Goal: Information Seeking & Learning: Learn about a topic

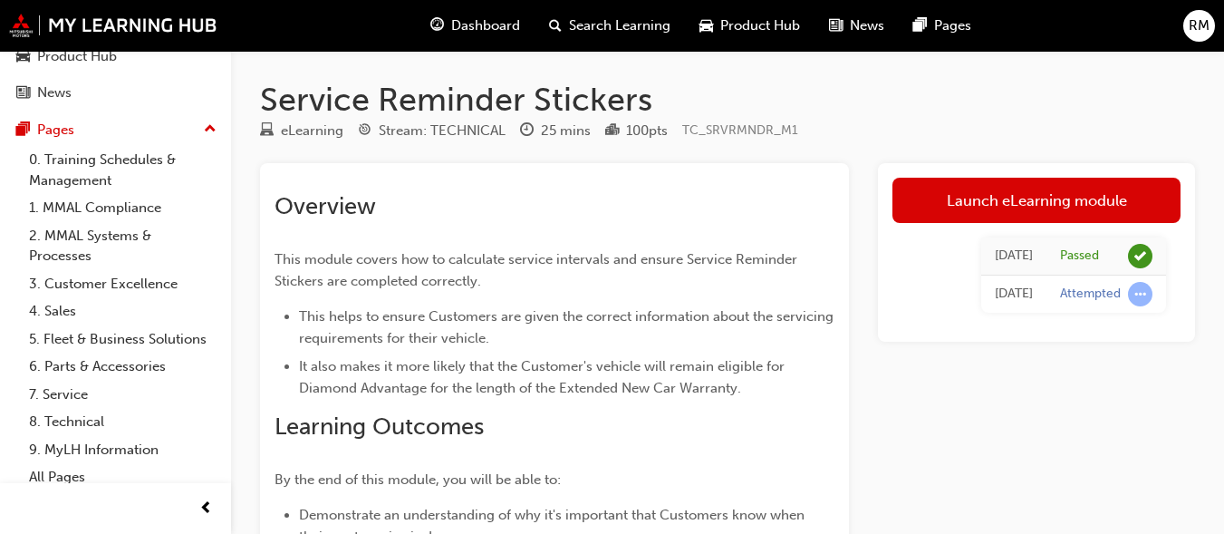
scroll to position [145, 0]
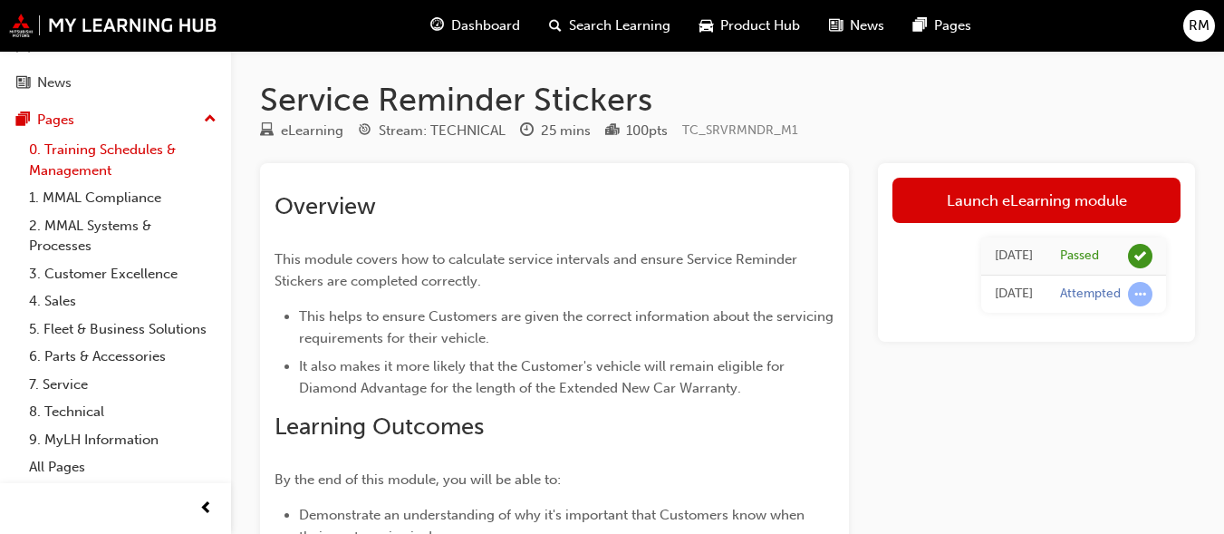
click at [82, 144] on link "0. Training Schedules & Management" at bounding box center [123, 160] width 202 height 48
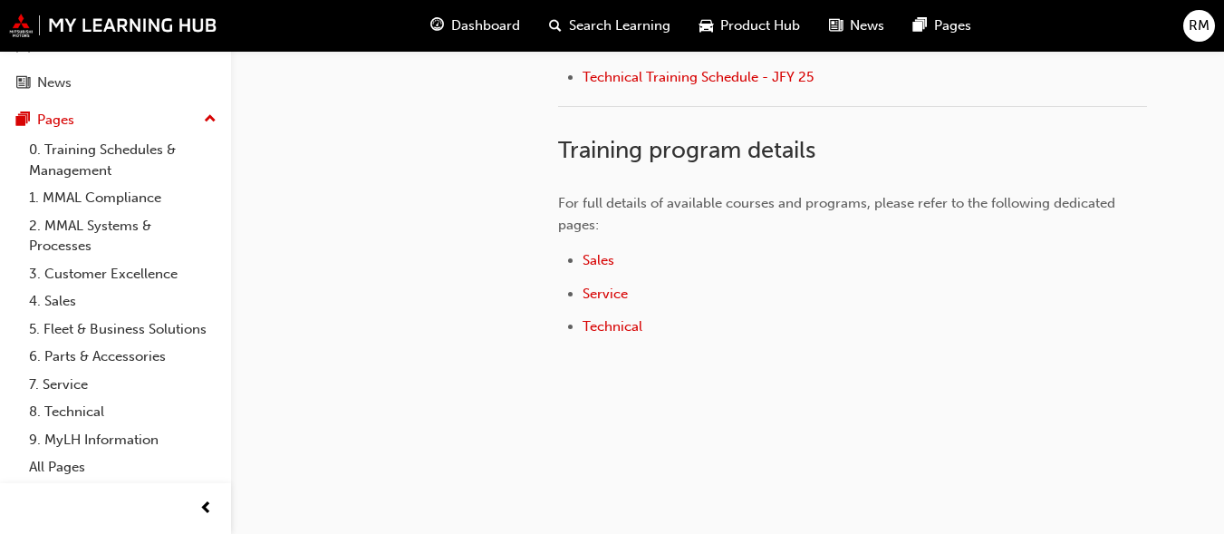
scroll to position [1106, 0]
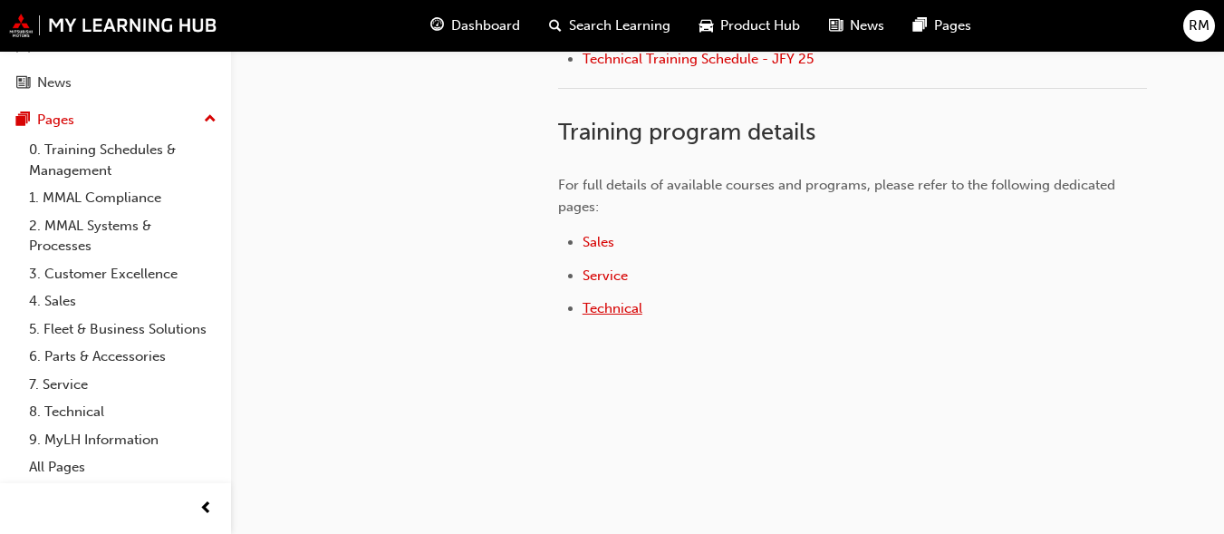
click at [622, 303] on span "Technical" at bounding box center [613, 308] width 60 height 16
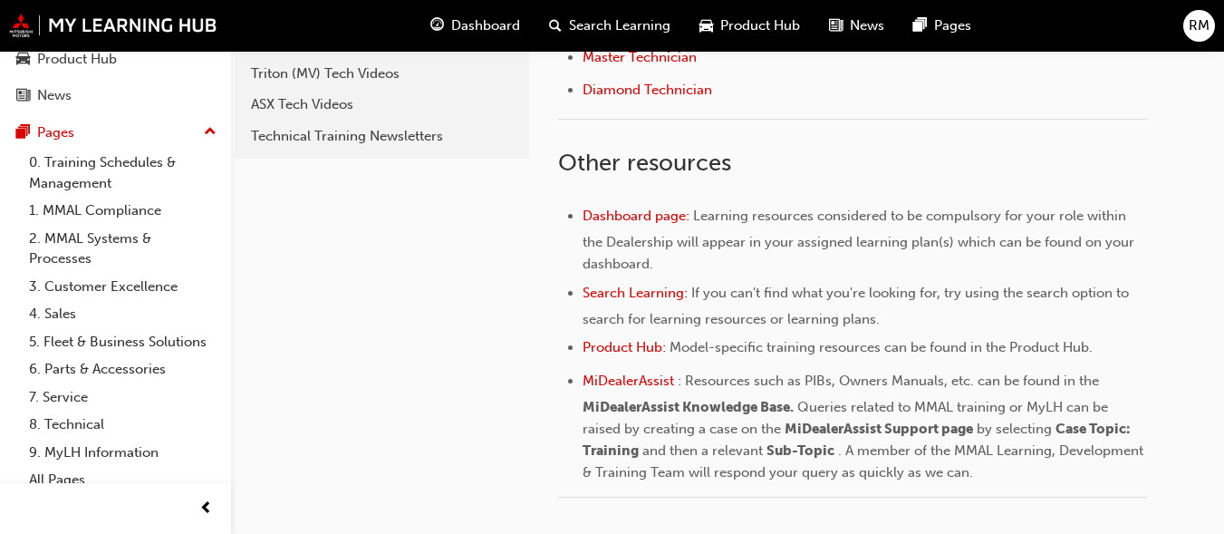
scroll to position [162, 0]
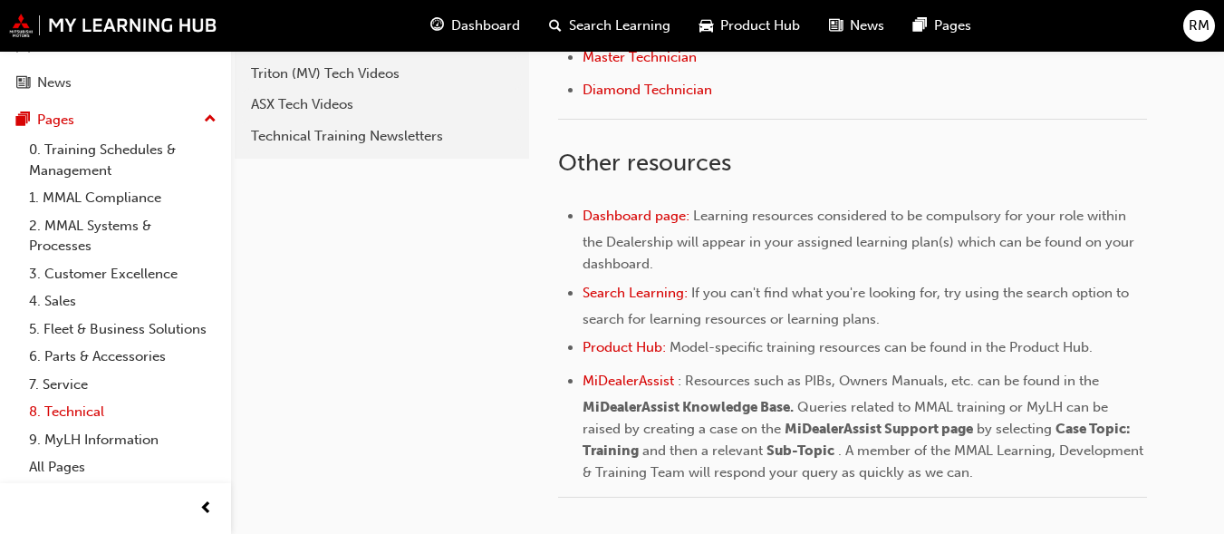
click at [88, 409] on link "8. Technical" at bounding box center [123, 412] width 202 height 28
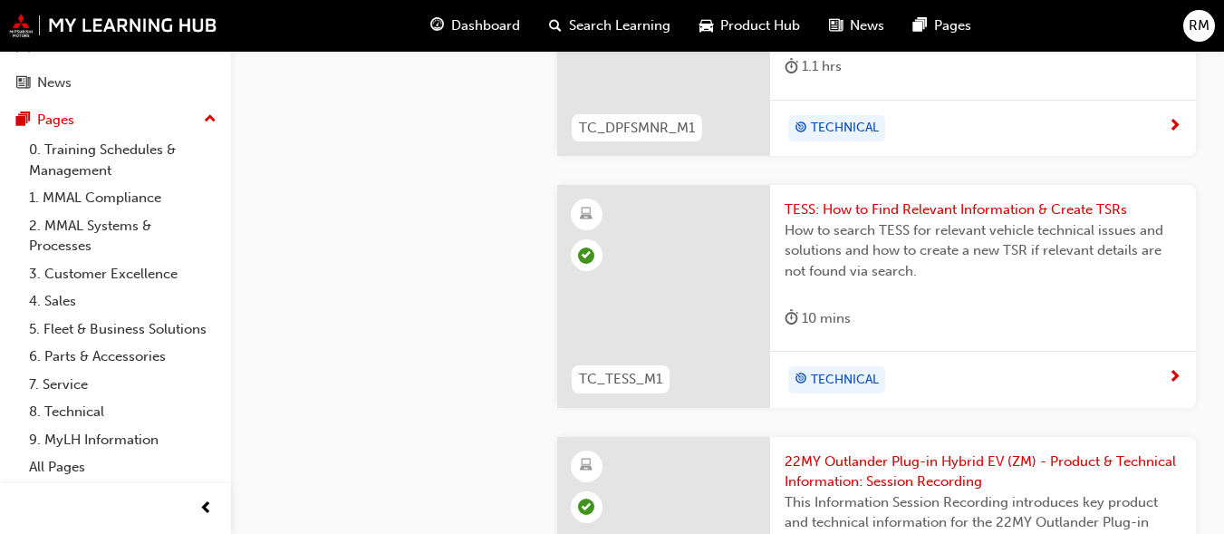
scroll to position [1591, 0]
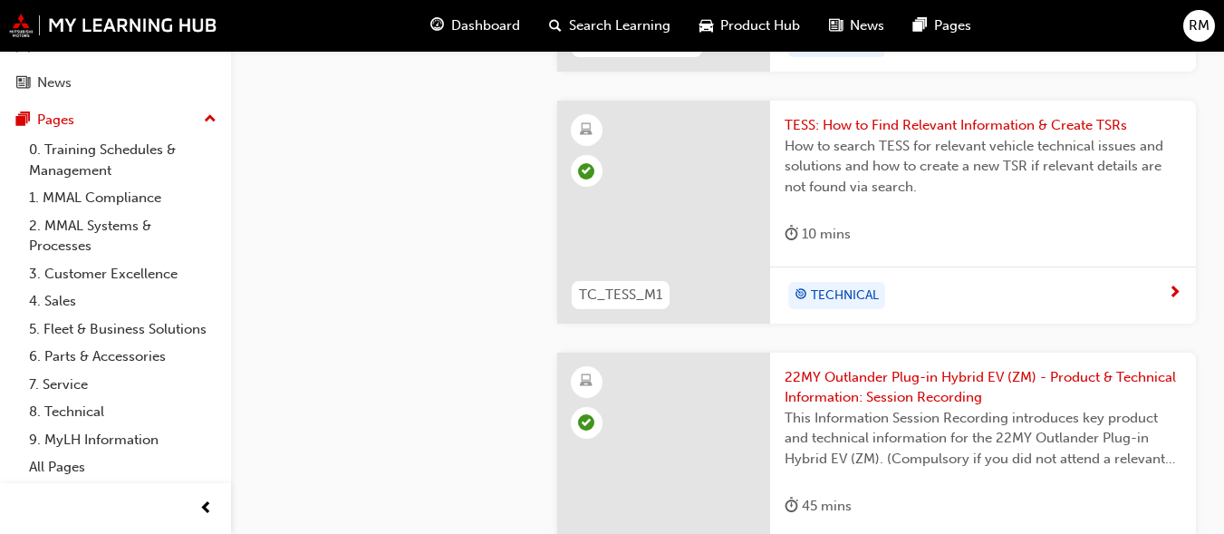
click at [475, 23] on span "Dashboard" at bounding box center [485, 25] width 69 height 21
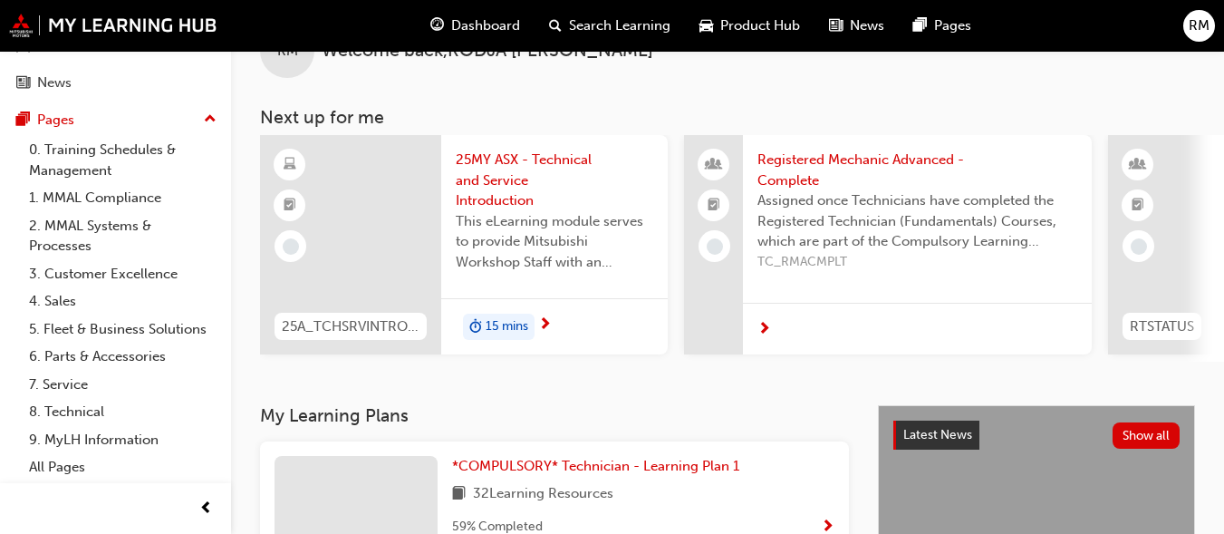
scroll to position [20, 0]
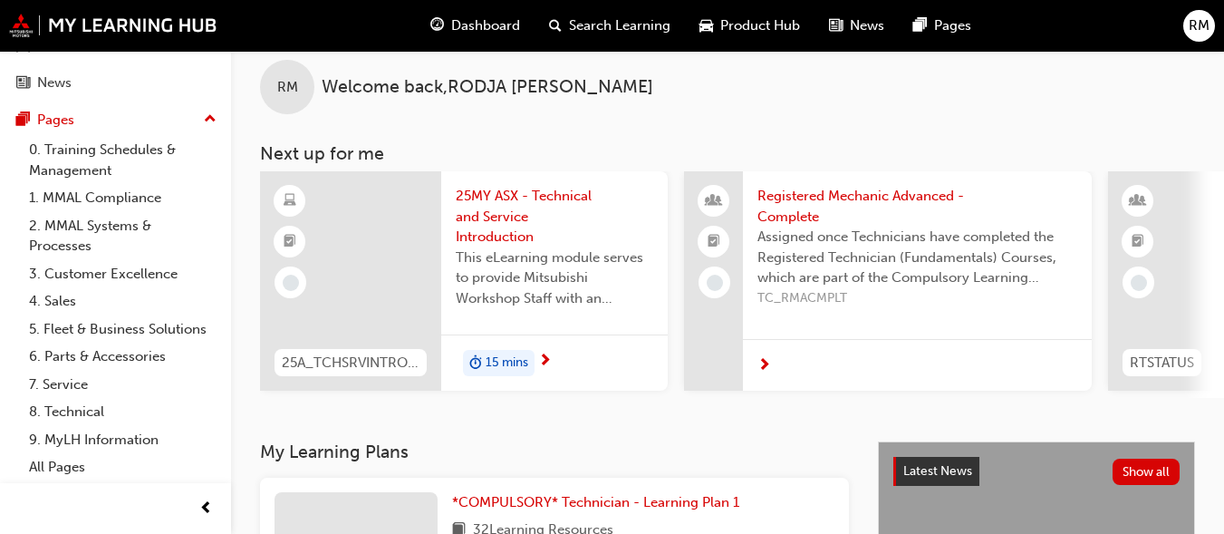
click at [495, 199] on span "25MY ASX - Technical and Service Introduction" at bounding box center [555, 217] width 198 height 62
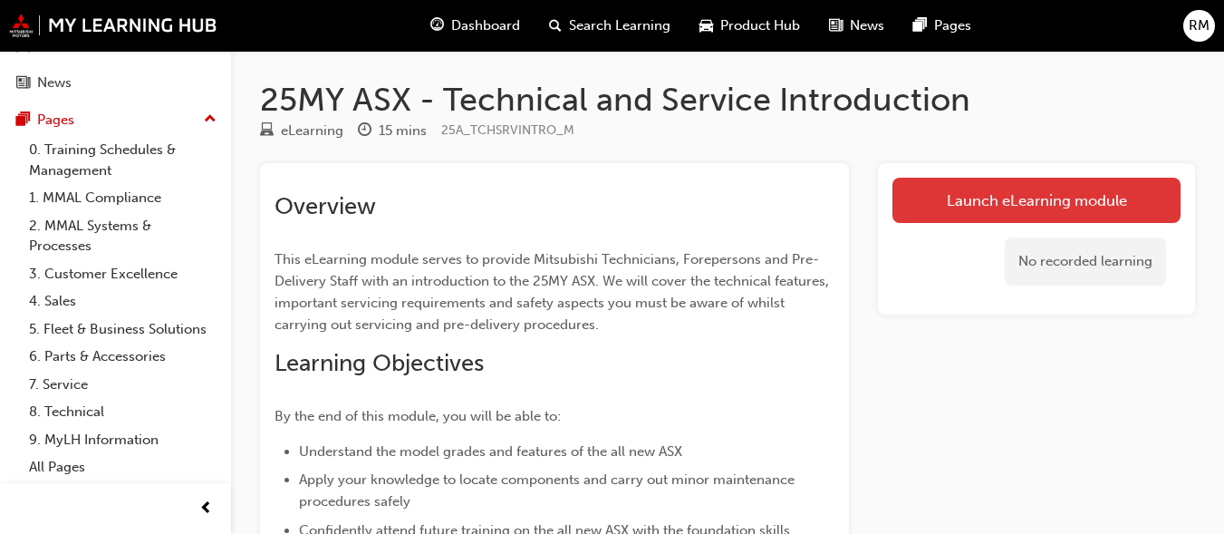
click at [1037, 193] on link "Launch eLearning module" at bounding box center [1036, 200] width 288 height 45
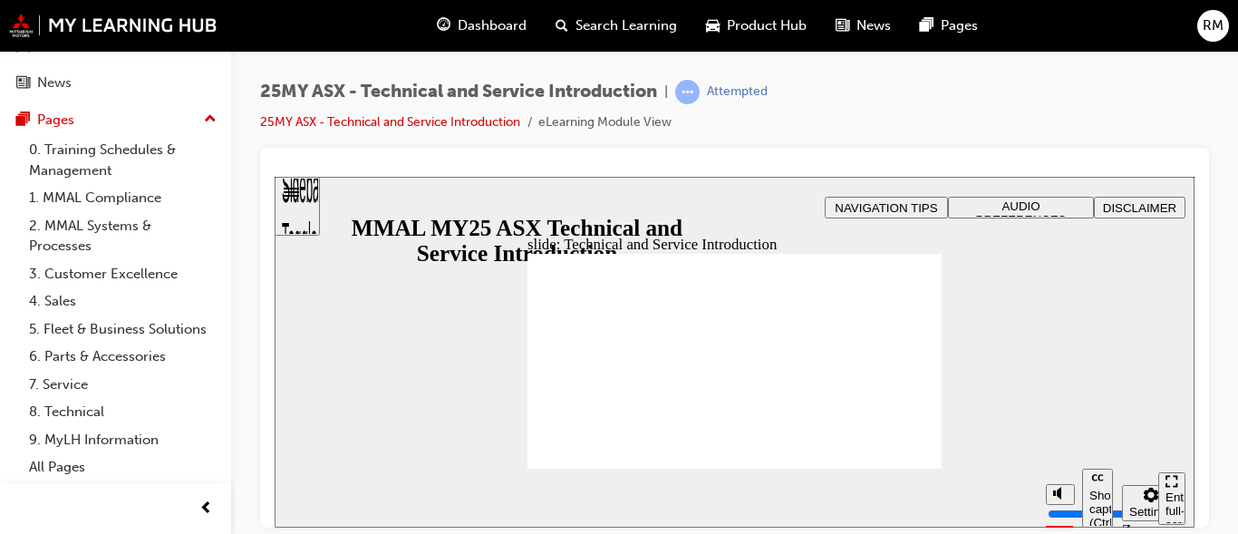
click at [1174, 491] on div "Enter full-screen (Ctrl+Alt+F)" at bounding box center [1171, 516] width 13 height 54
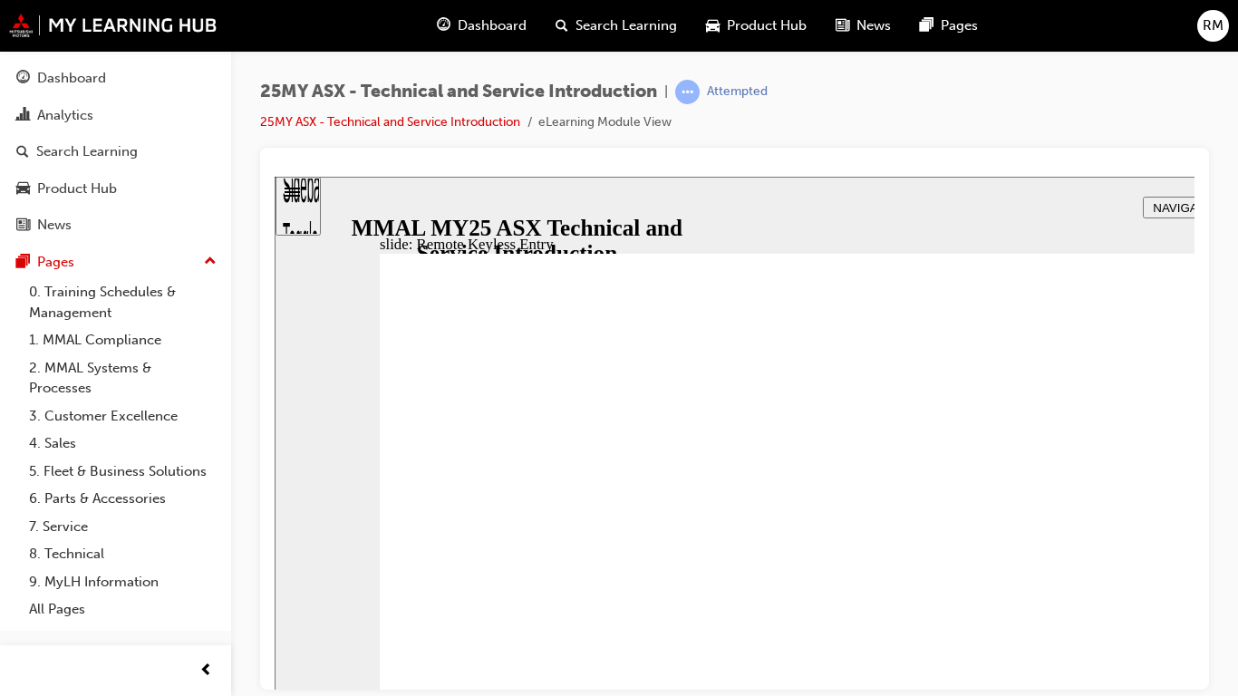
type input "21"
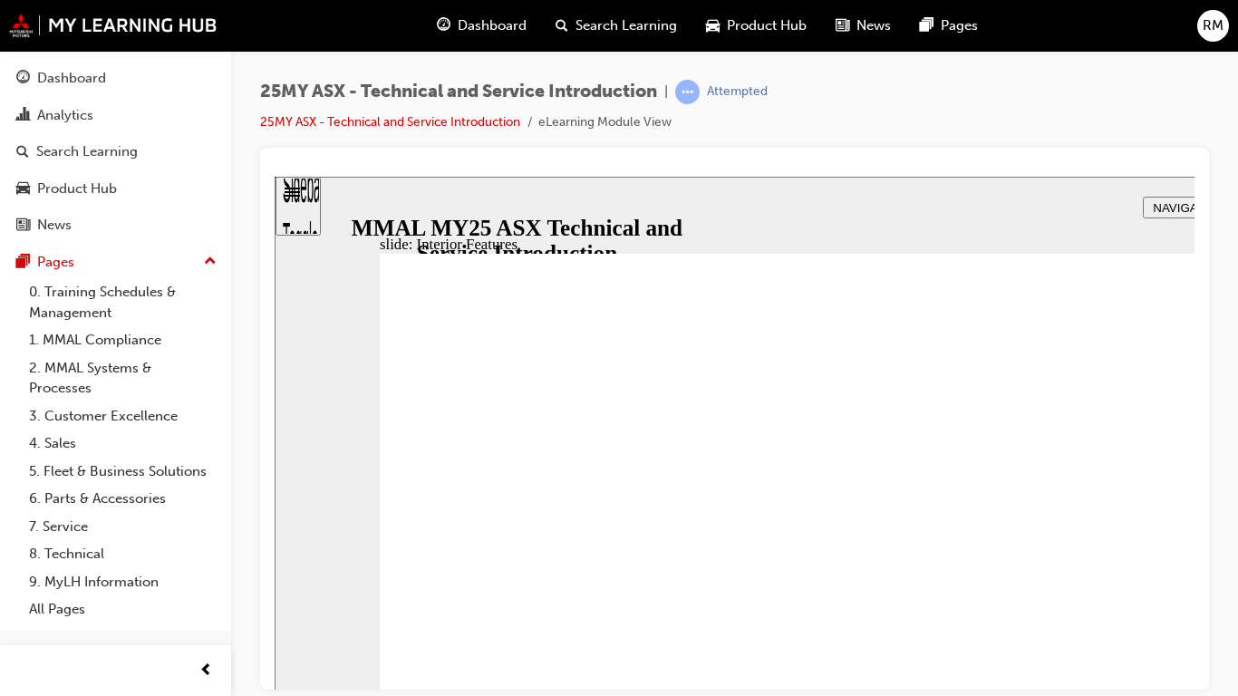
type input "17"
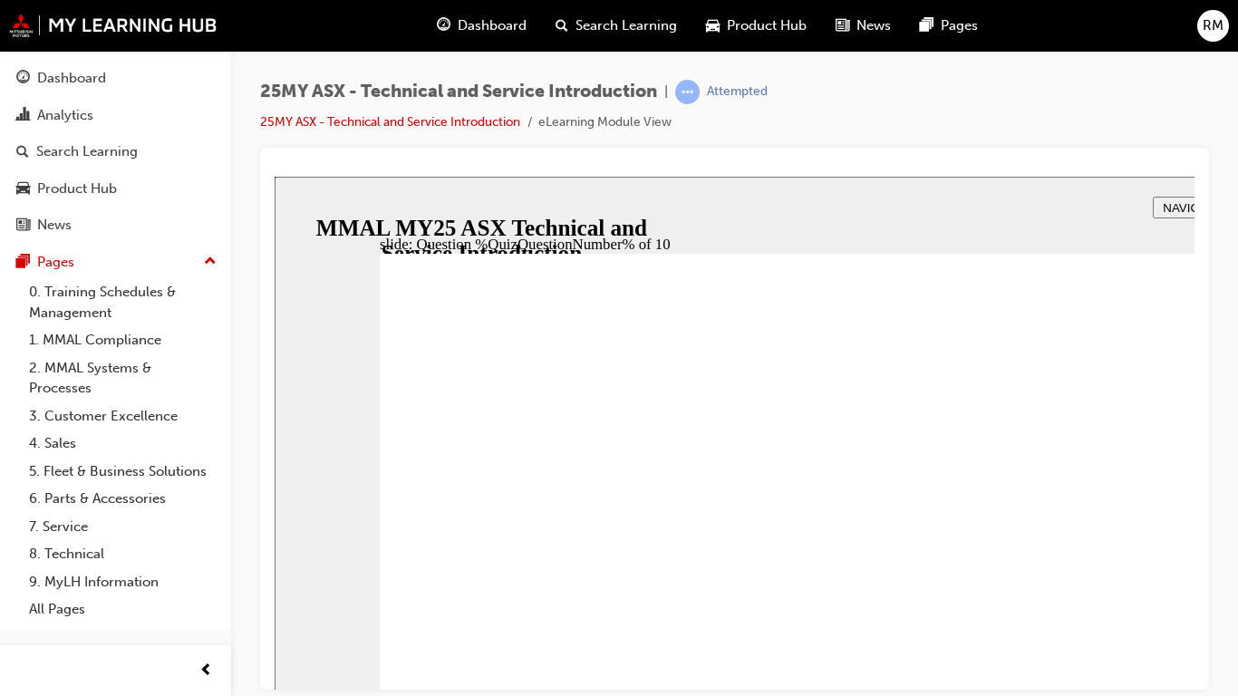
radio input "true"
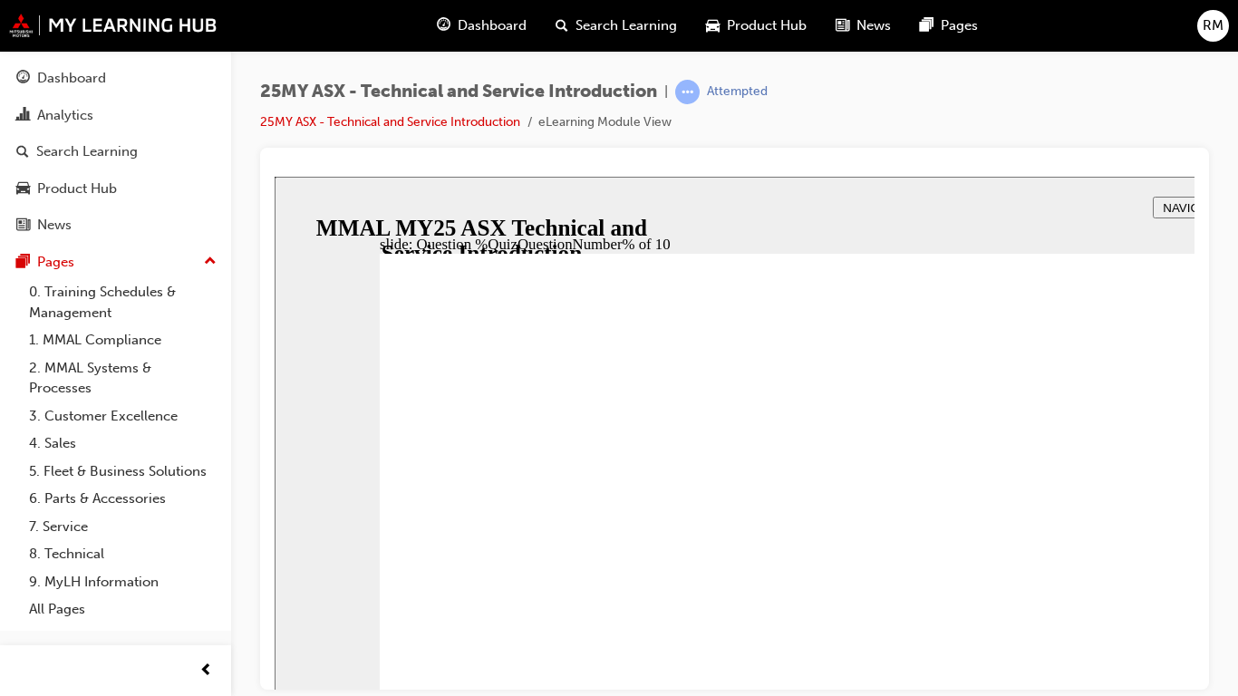
radio input "true"
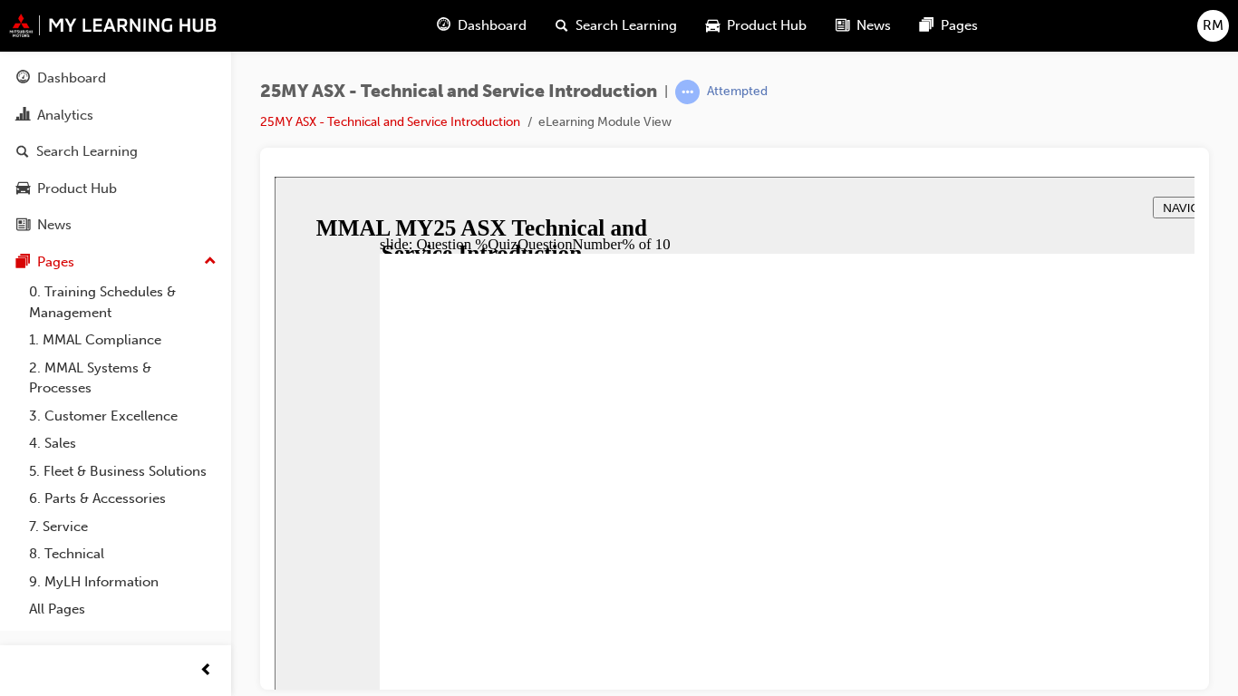
radio input "true"
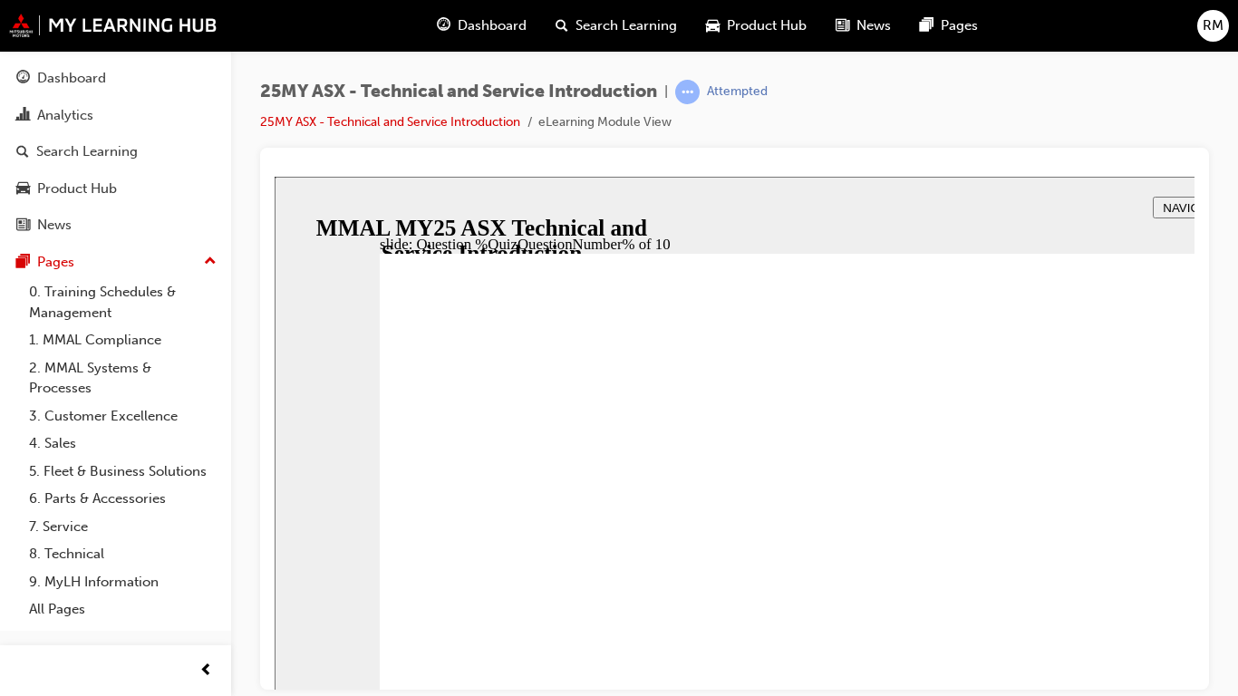
radio input "true"
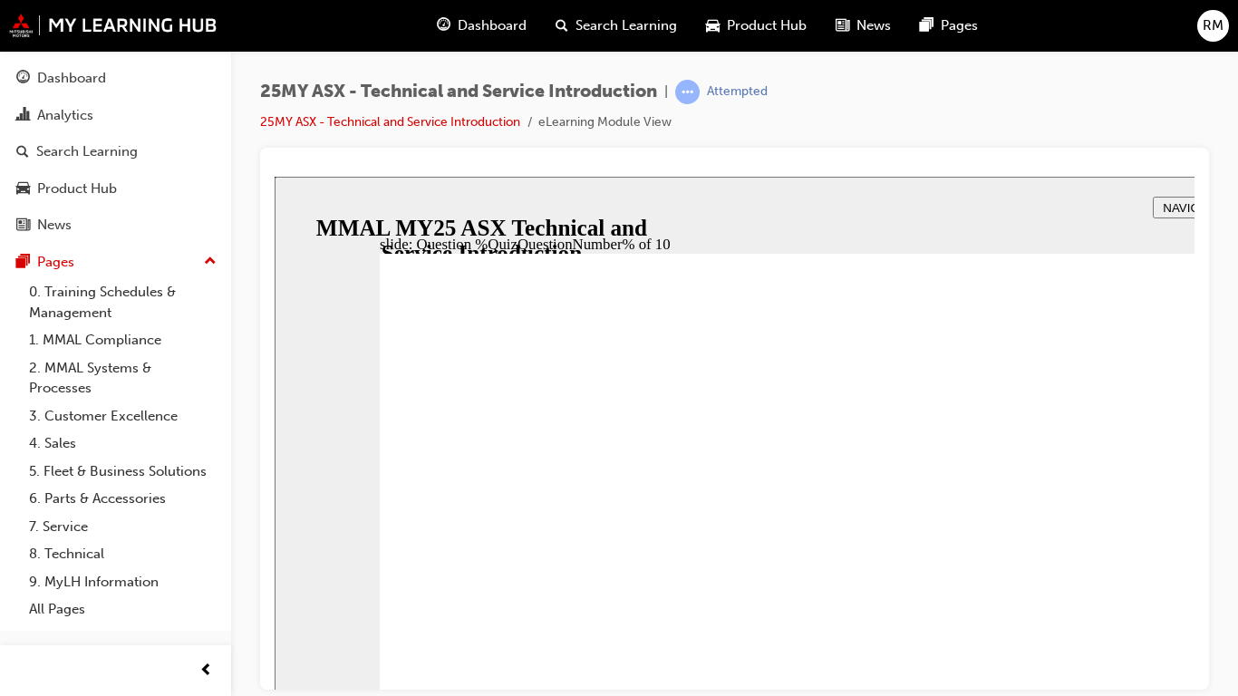
radio input "true"
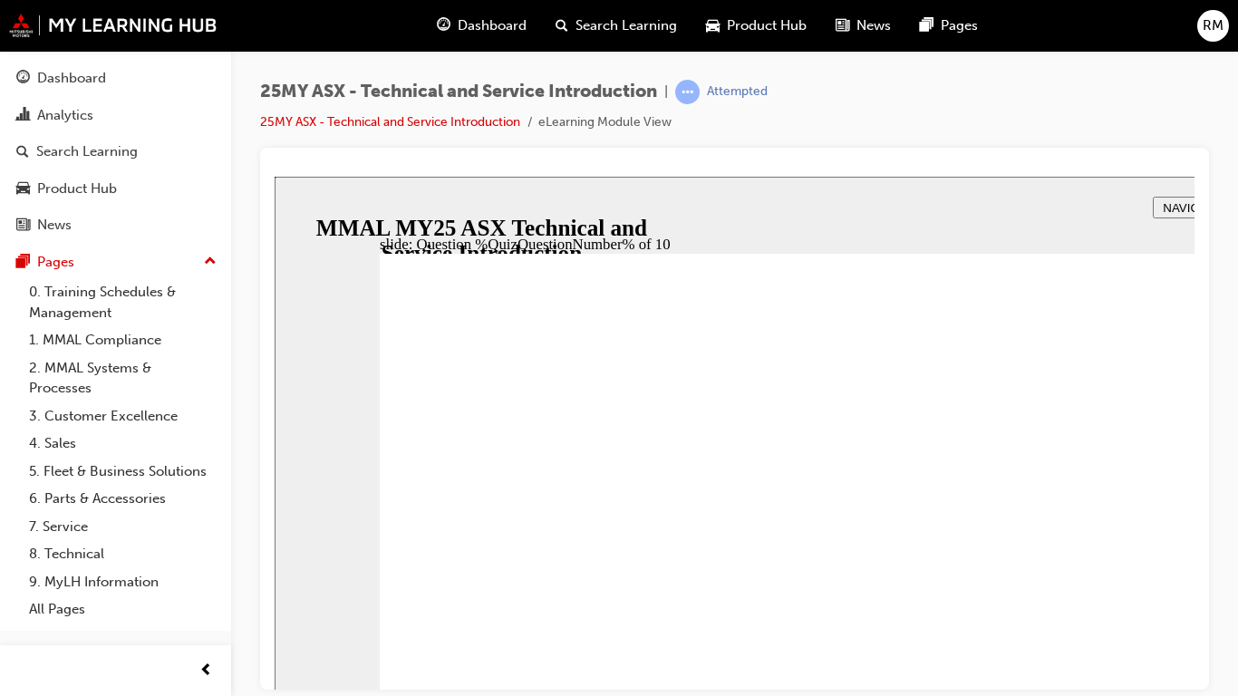
radio input "true"
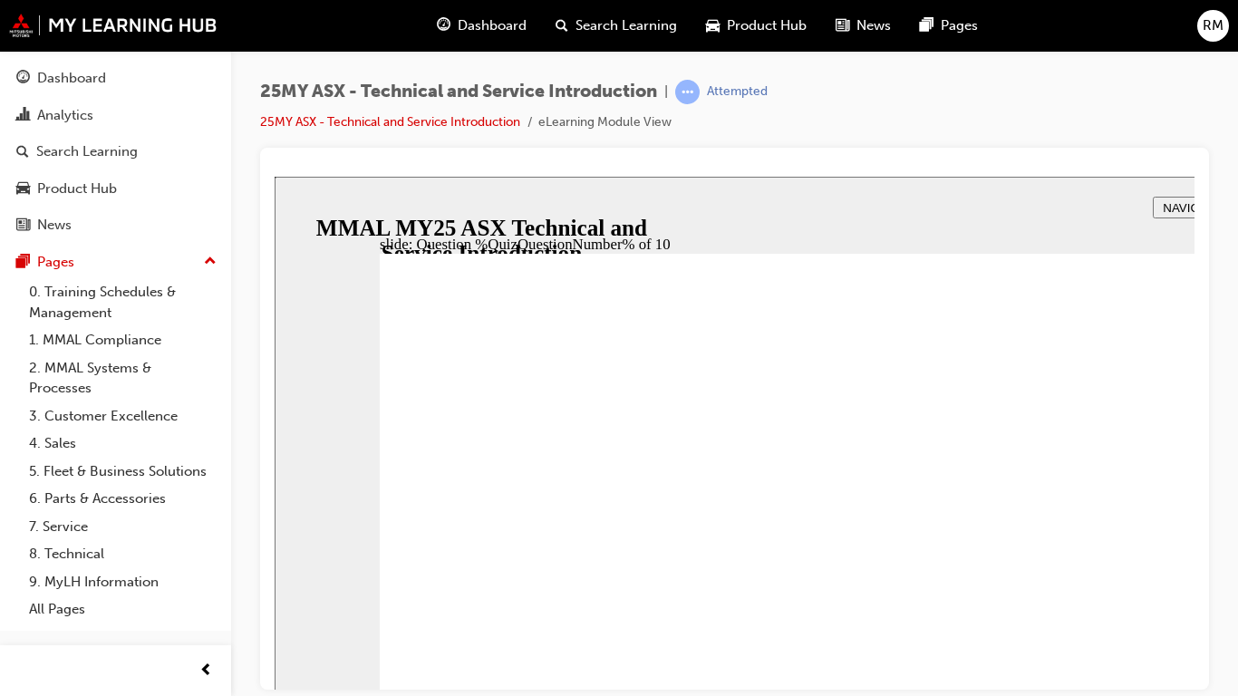
radio input "true"
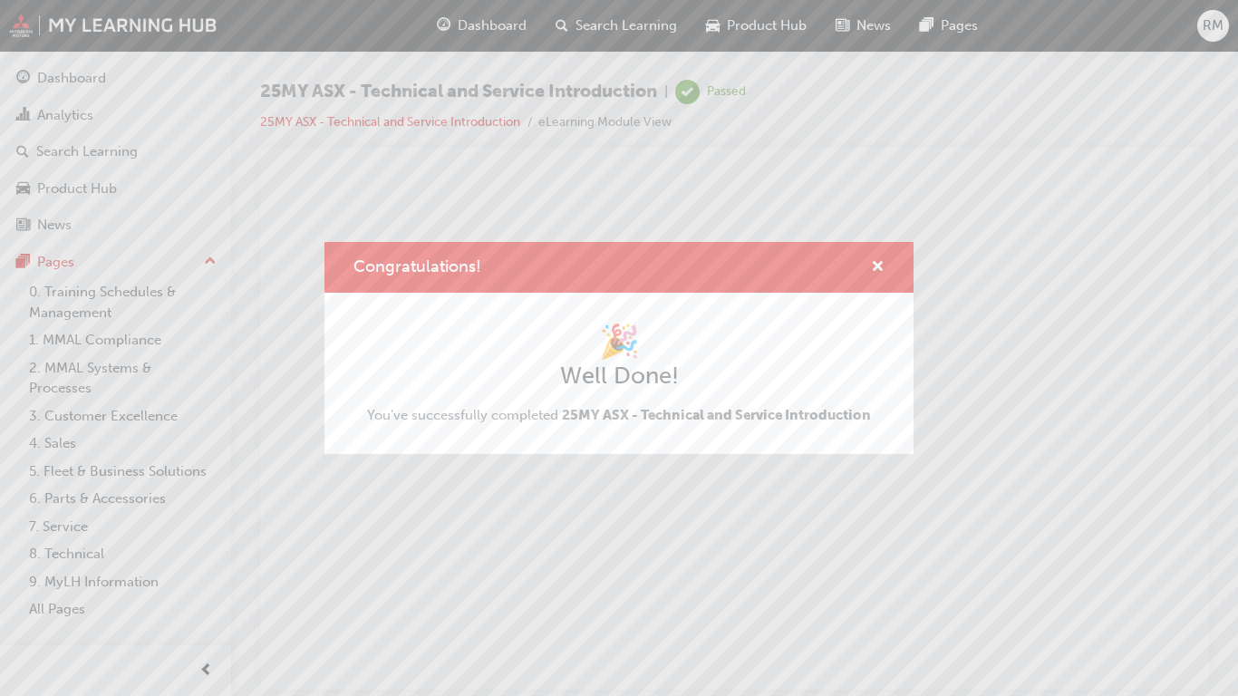
click at [1172, 286] on html "The content has ended. You may close this window." at bounding box center [735, 231] width 920 height 111
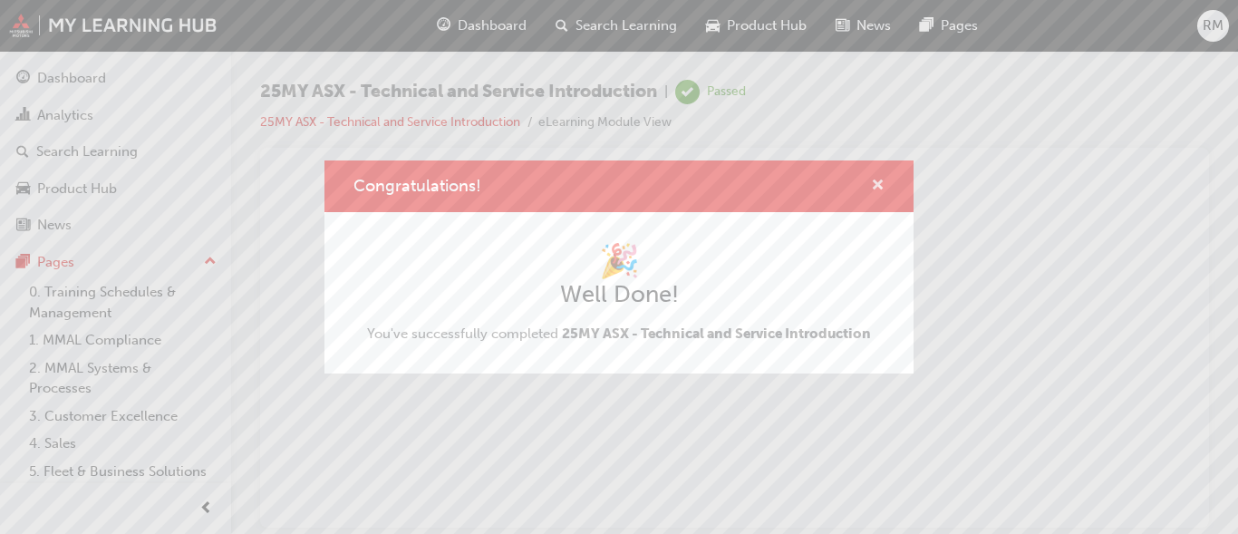
click at [871, 182] on span "cross-icon" at bounding box center [878, 186] width 14 height 16
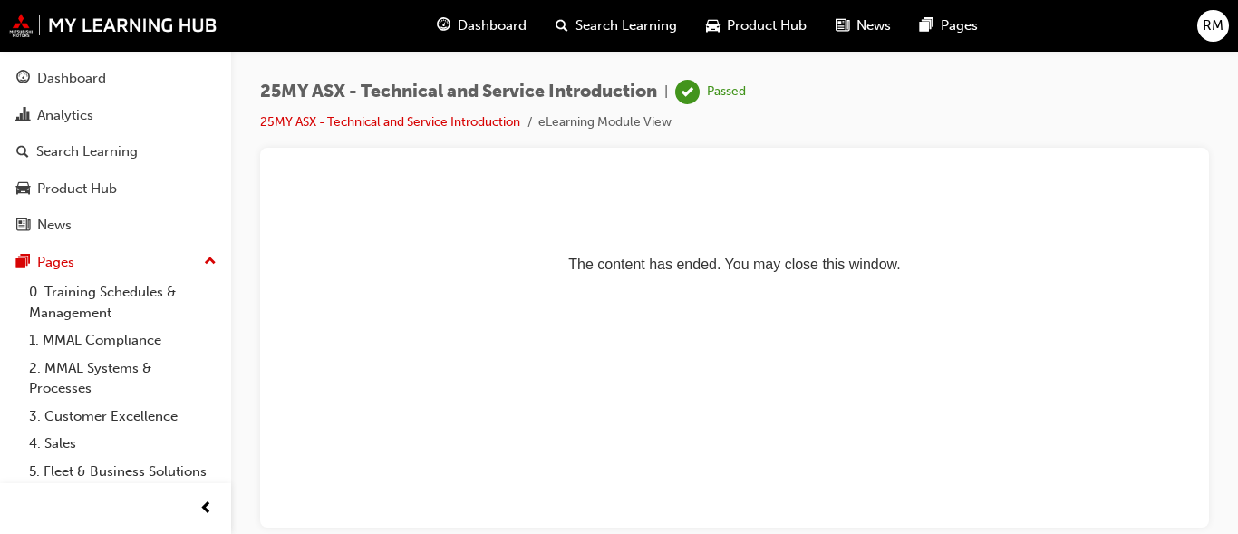
click at [496, 27] on span "Dashboard" at bounding box center [492, 25] width 69 height 21
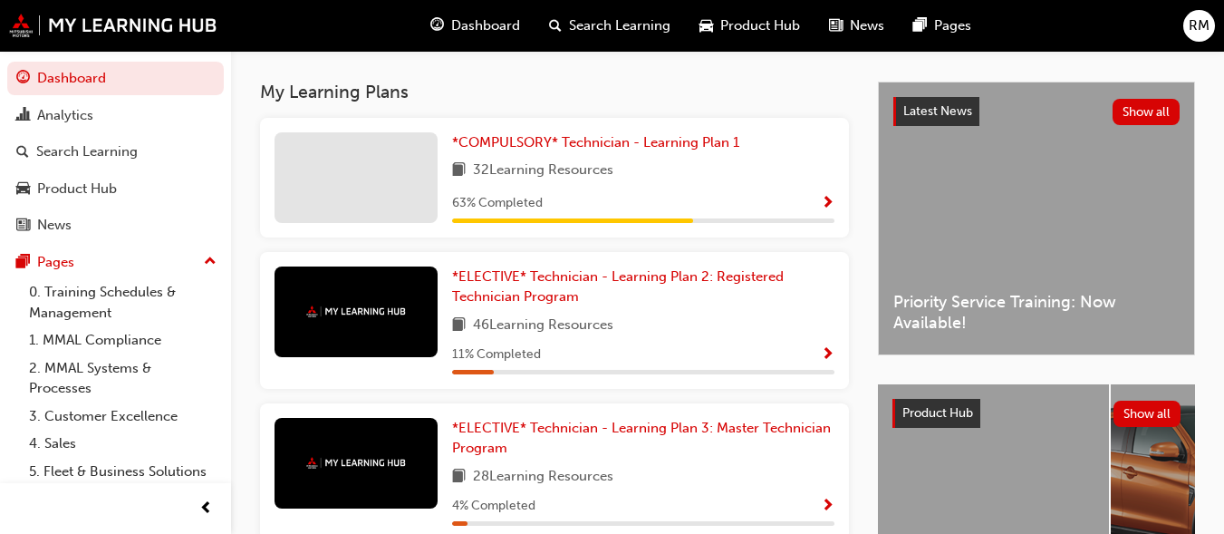
scroll to position [387, 0]
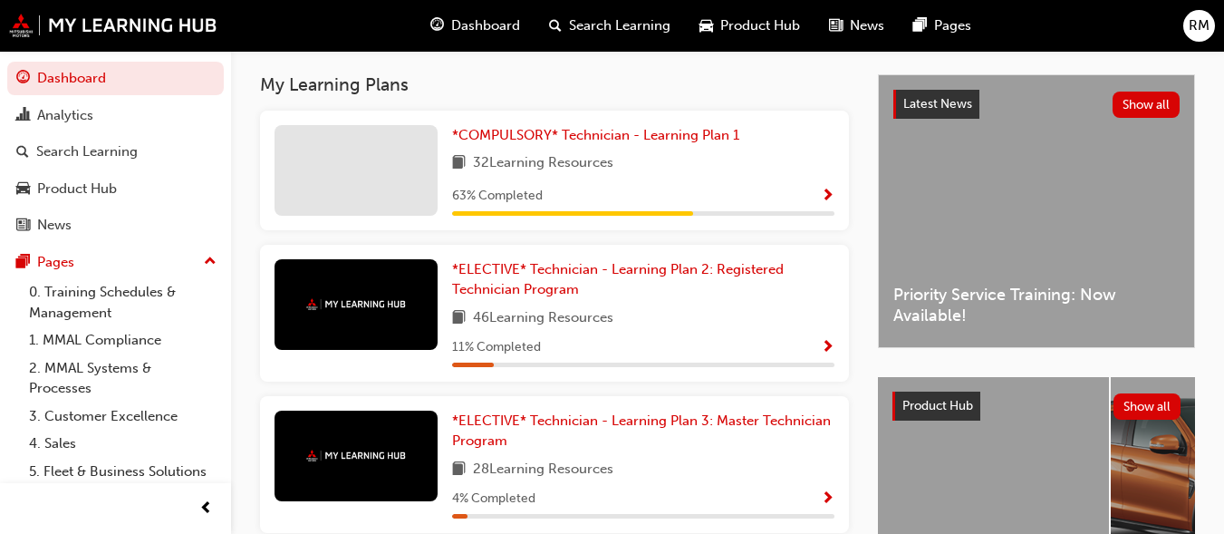
click at [823, 197] on span "Show Progress" at bounding box center [828, 196] width 14 height 16
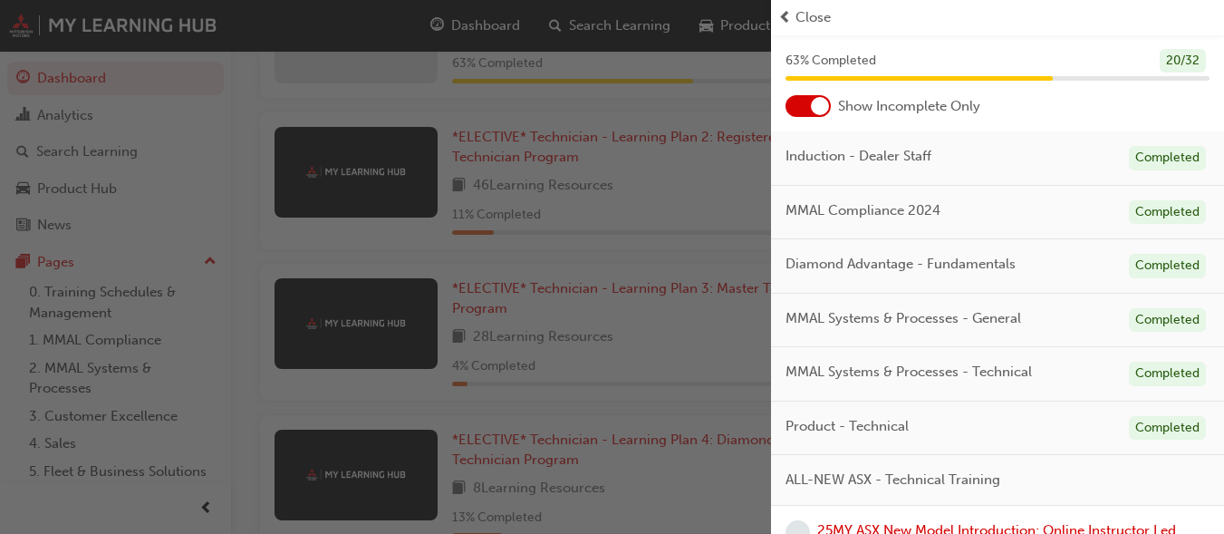
scroll to position [0, 0]
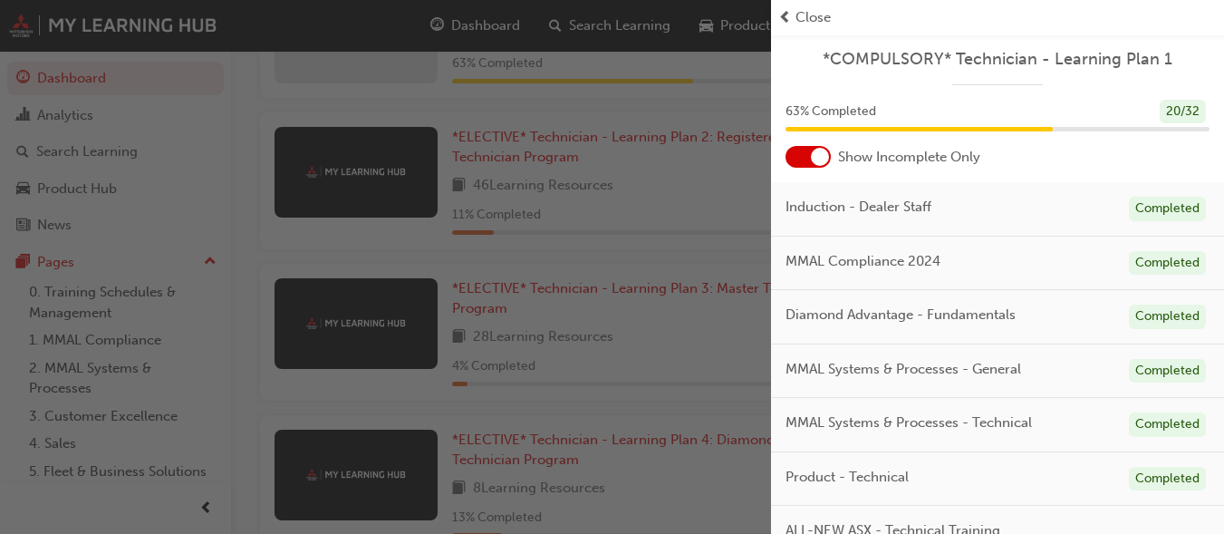
click at [784, 14] on span "prev-icon" at bounding box center [785, 17] width 14 height 21
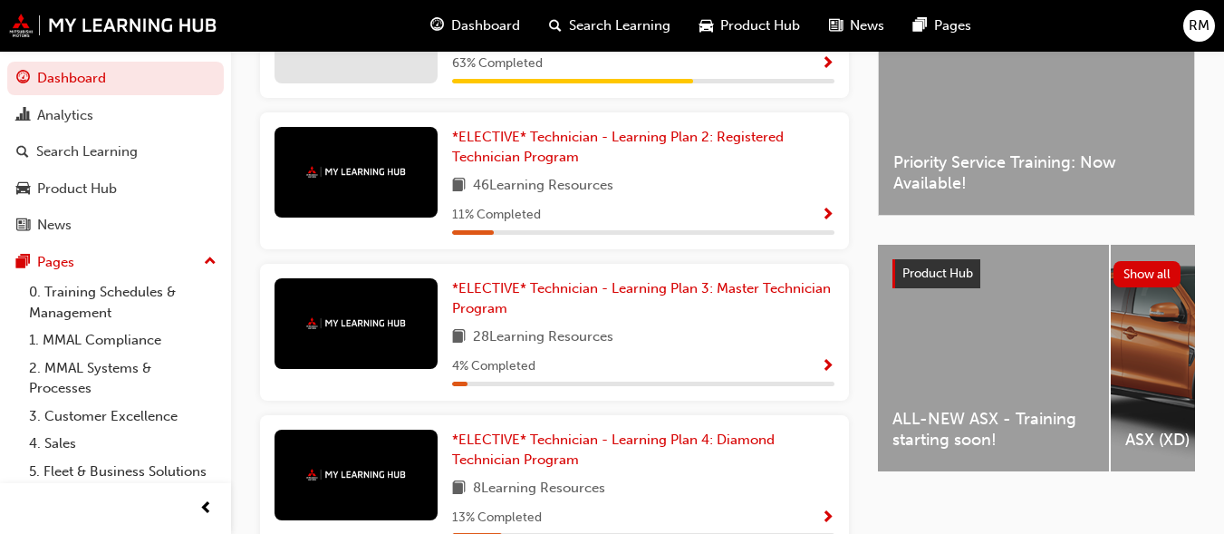
click at [1195, 18] on span "RM" at bounding box center [1199, 25] width 21 height 21
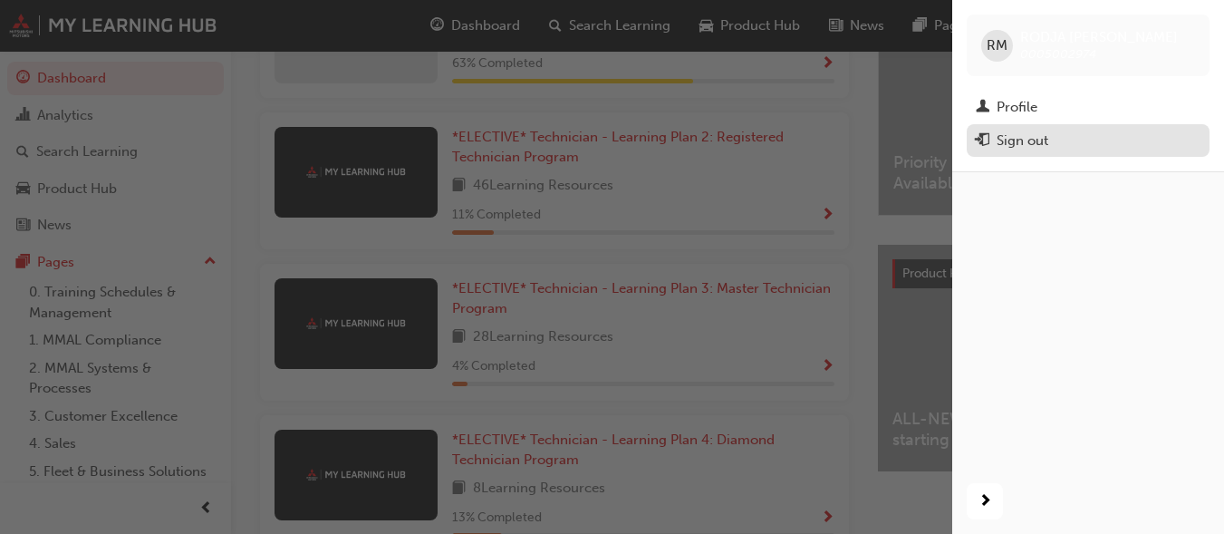
click at [1050, 137] on div "Sign out" at bounding box center [1088, 141] width 225 height 23
